Goal: Information Seeking & Learning: Learn about a topic

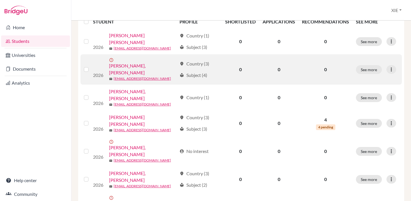
scroll to position [98, 0]
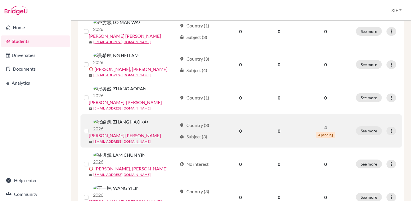
click at [325, 132] on span "4 pending" at bounding box center [325, 135] width 19 height 6
click at [368, 126] on button "See more" at bounding box center [369, 130] width 26 height 9
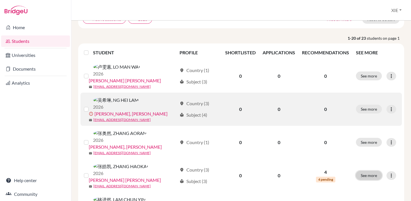
scroll to position [86, 0]
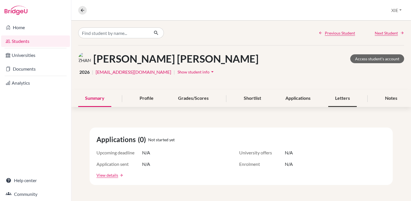
click at [349, 97] on div "Letters" at bounding box center [343, 98] width 29 height 17
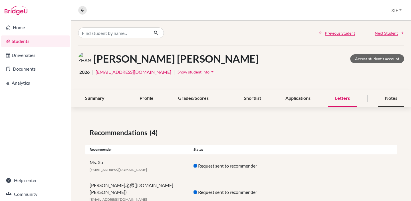
click at [387, 96] on div "Notes" at bounding box center [392, 98] width 26 height 17
click at [29, 41] on link "Students" at bounding box center [35, 40] width 69 height 11
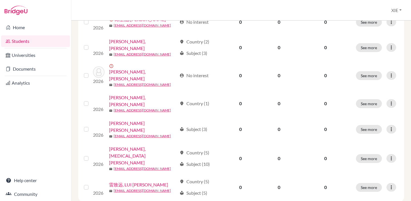
scroll to position [453, 0]
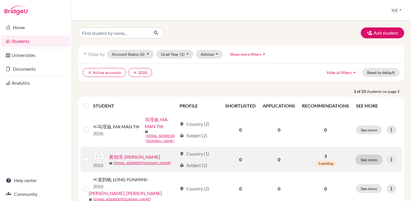
click at [365, 155] on button "See more" at bounding box center [369, 159] width 26 height 9
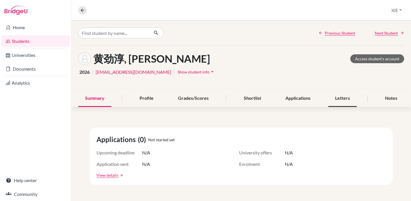
click at [338, 99] on div "Letters" at bounding box center [343, 98] width 29 height 17
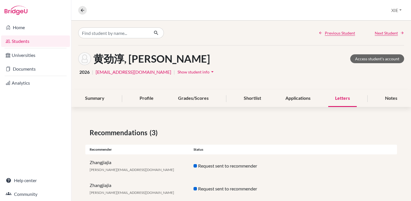
scroll to position [36, 0]
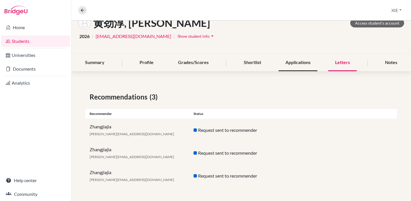
click at [302, 60] on div "Applications" at bounding box center [298, 62] width 39 height 17
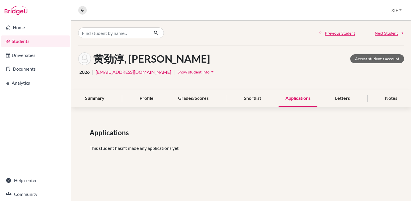
click at [294, 99] on div "Applications" at bounding box center [298, 98] width 39 height 17
click at [252, 99] on div "Shortlist" at bounding box center [252, 98] width 31 height 17
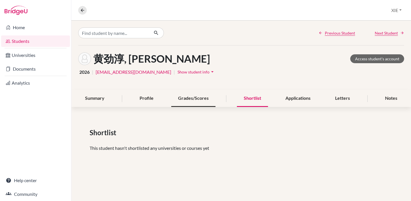
click at [199, 99] on div "Grades/Scores" at bounding box center [193, 98] width 44 height 17
click at [149, 101] on div "Profile" at bounding box center [147, 98] width 28 height 17
click at [100, 100] on div "Summary" at bounding box center [94, 98] width 33 height 17
